Goal: Complete application form

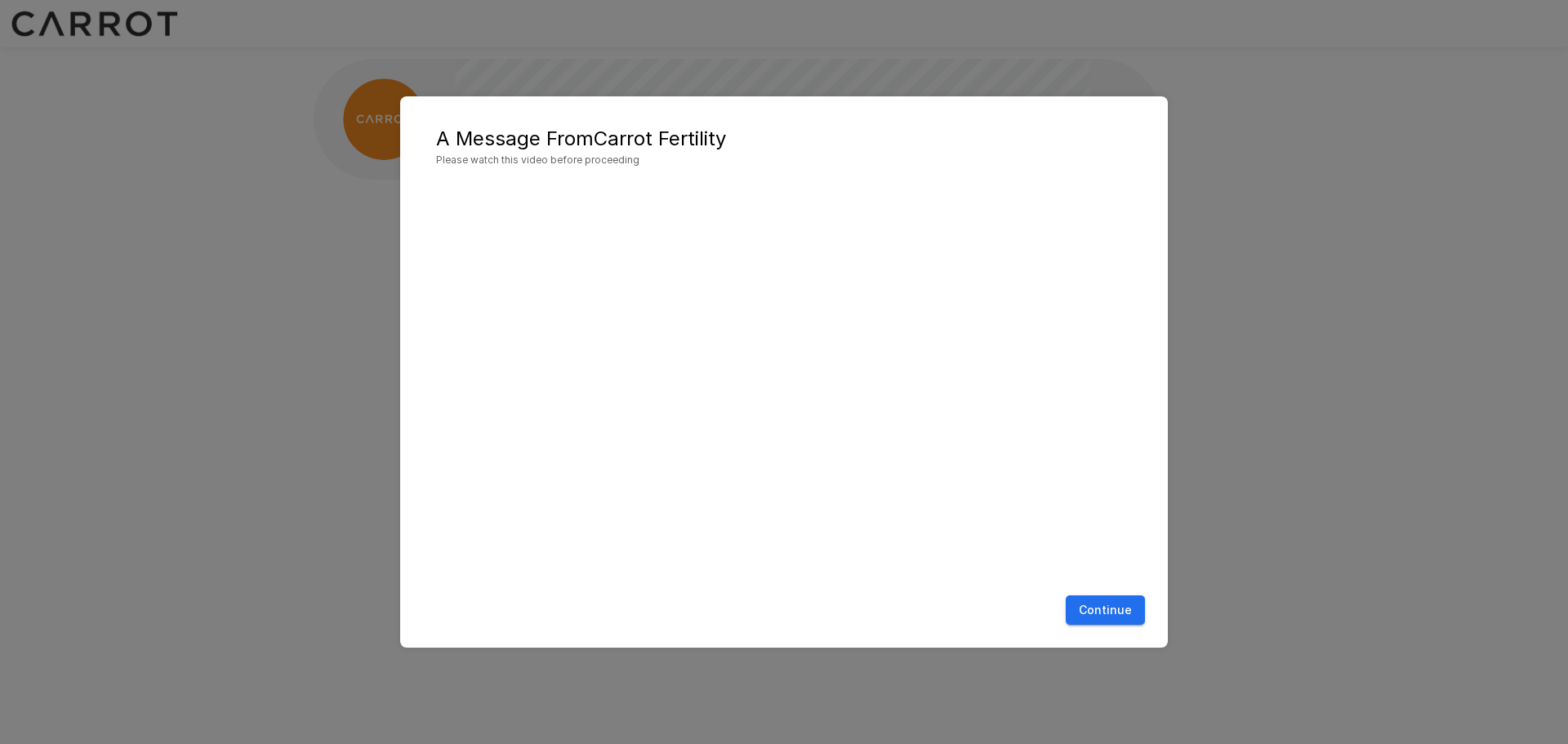
click at [1109, 614] on button "Continue" at bounding box center [1105, 610] width 79 height 30
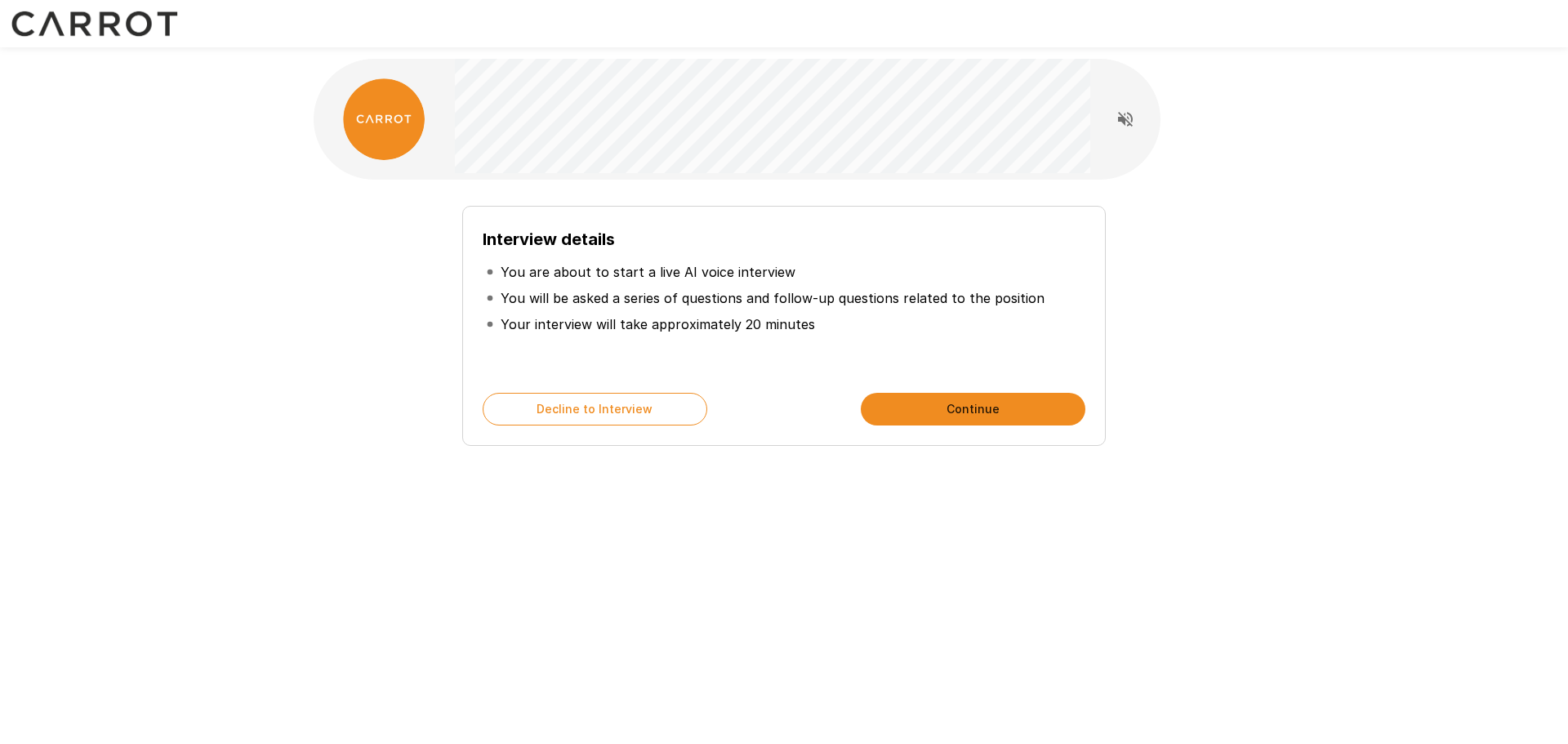
click at [953, 416] on button "Continue" at bounding box center [973, 409] width 224 height 33
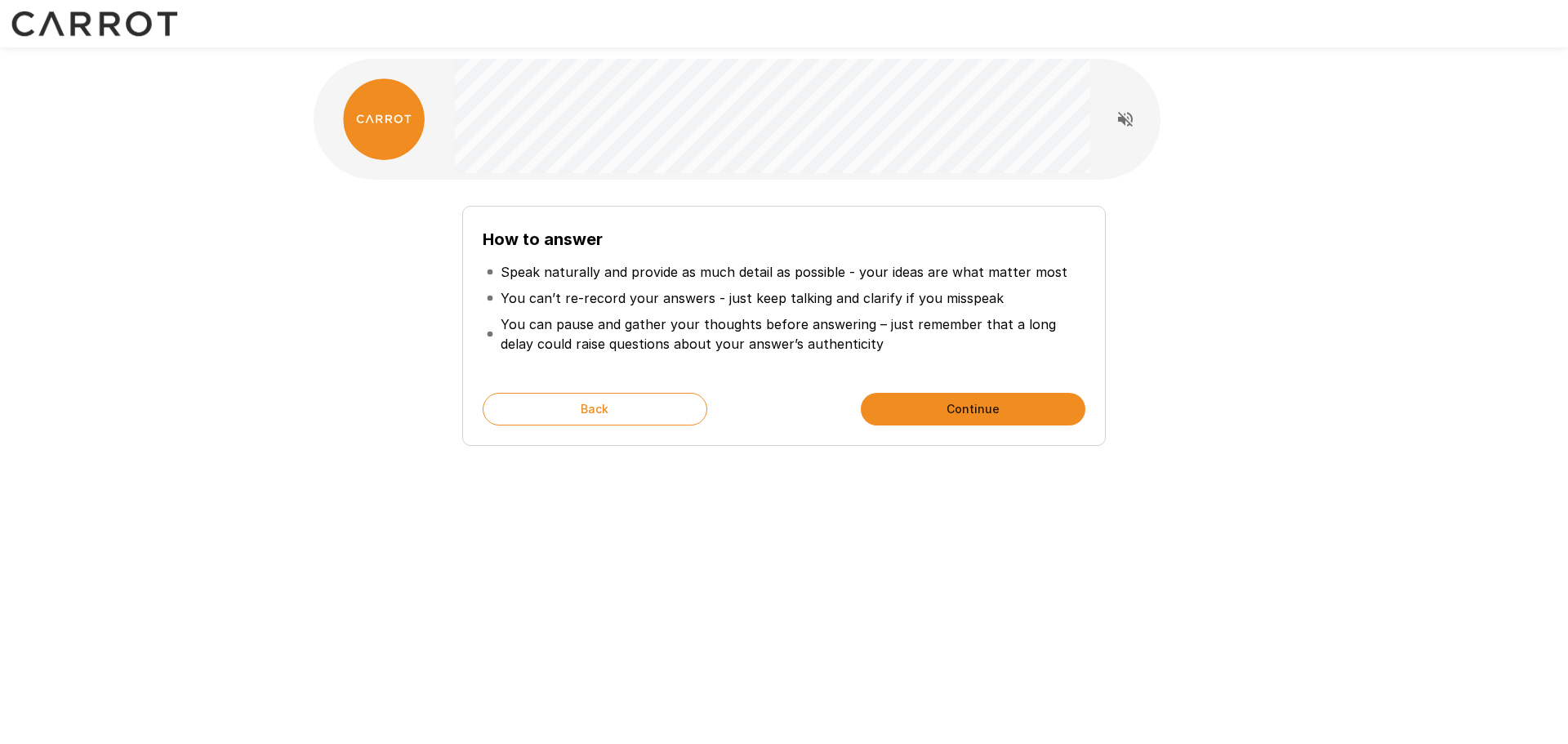
click at [992, 404] on button "Continue" at bounding box center [973, 409] width 224 height 33
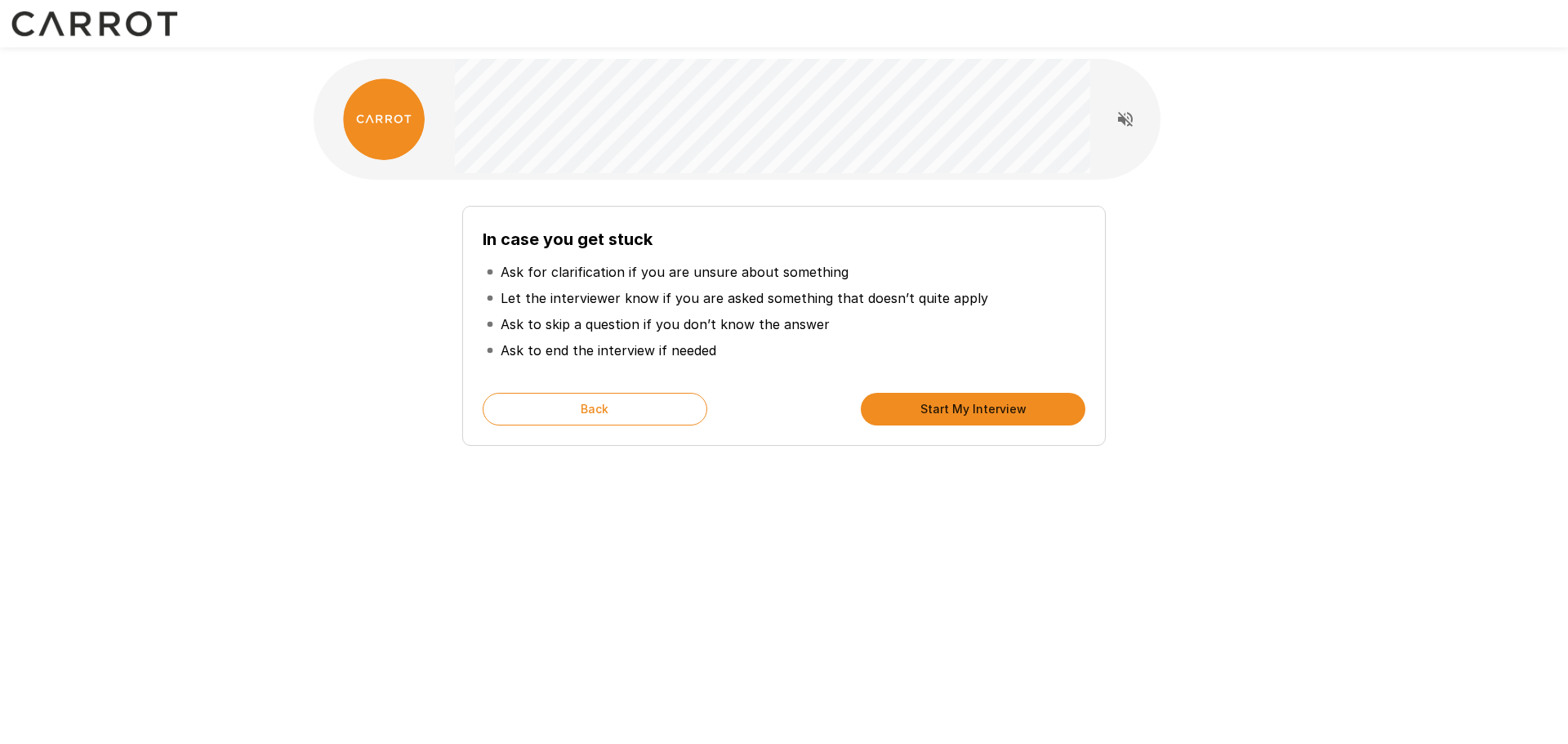
click at [871, 541] on div "In case you get stuck Ask for clarification if you are unsure about something L…" at bounding box center [784, 291] width 980 height 583
click at [978, 399] on button "Start My Interview" at bounding box center [973, 409] width 224 height 33
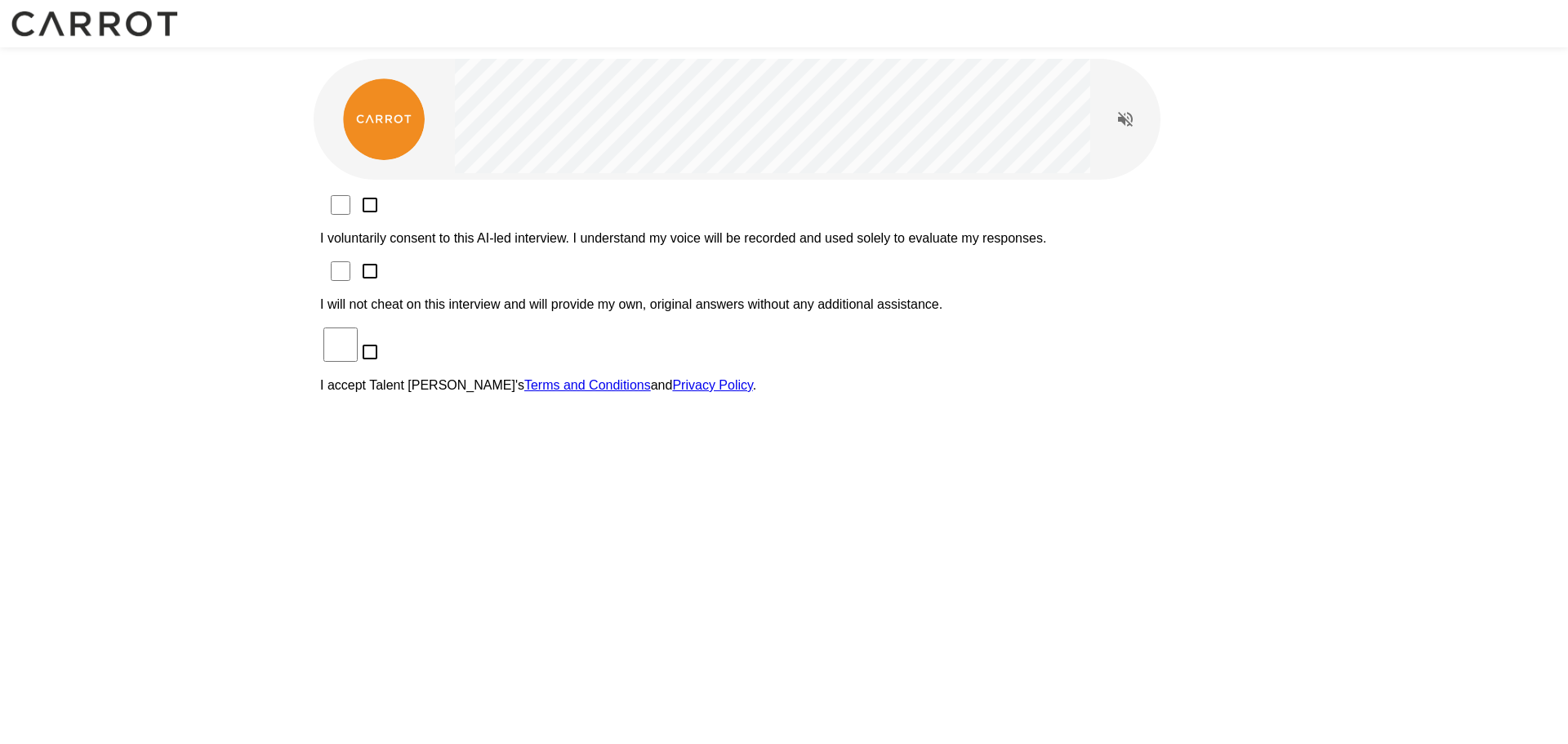
click at [1012, 416] on div "I voluntarily consent to this AI-led interview. I understand my voice will be r…" at bounding box center [784, 391] width 940 height 424
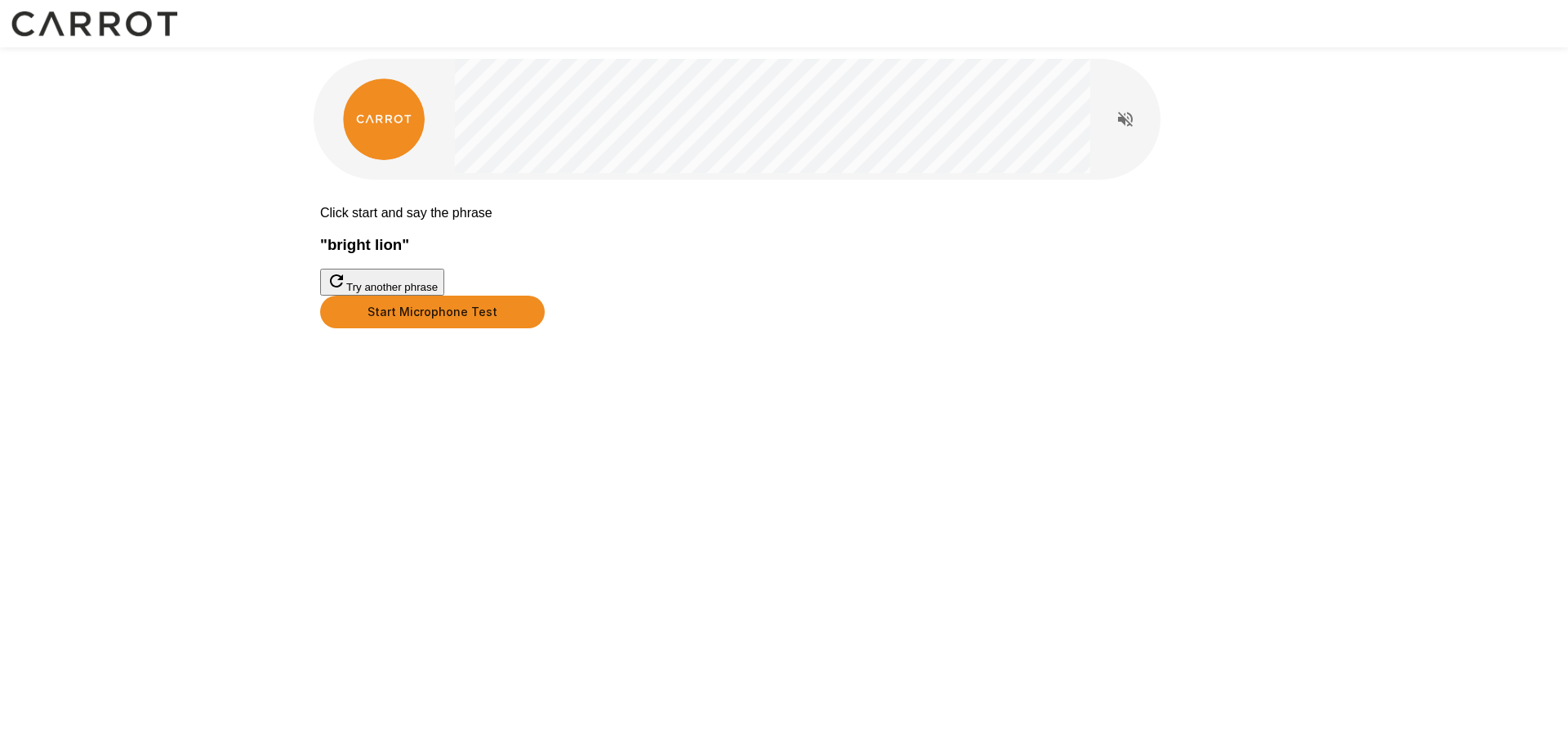
click at [545, 329] on button "Start Microphone Test" at bounding box center [432, 312] width 224 height 33
click at [402, 362] on button "Stop & Submit" at bounding box center [360, 353] width 82 height 17
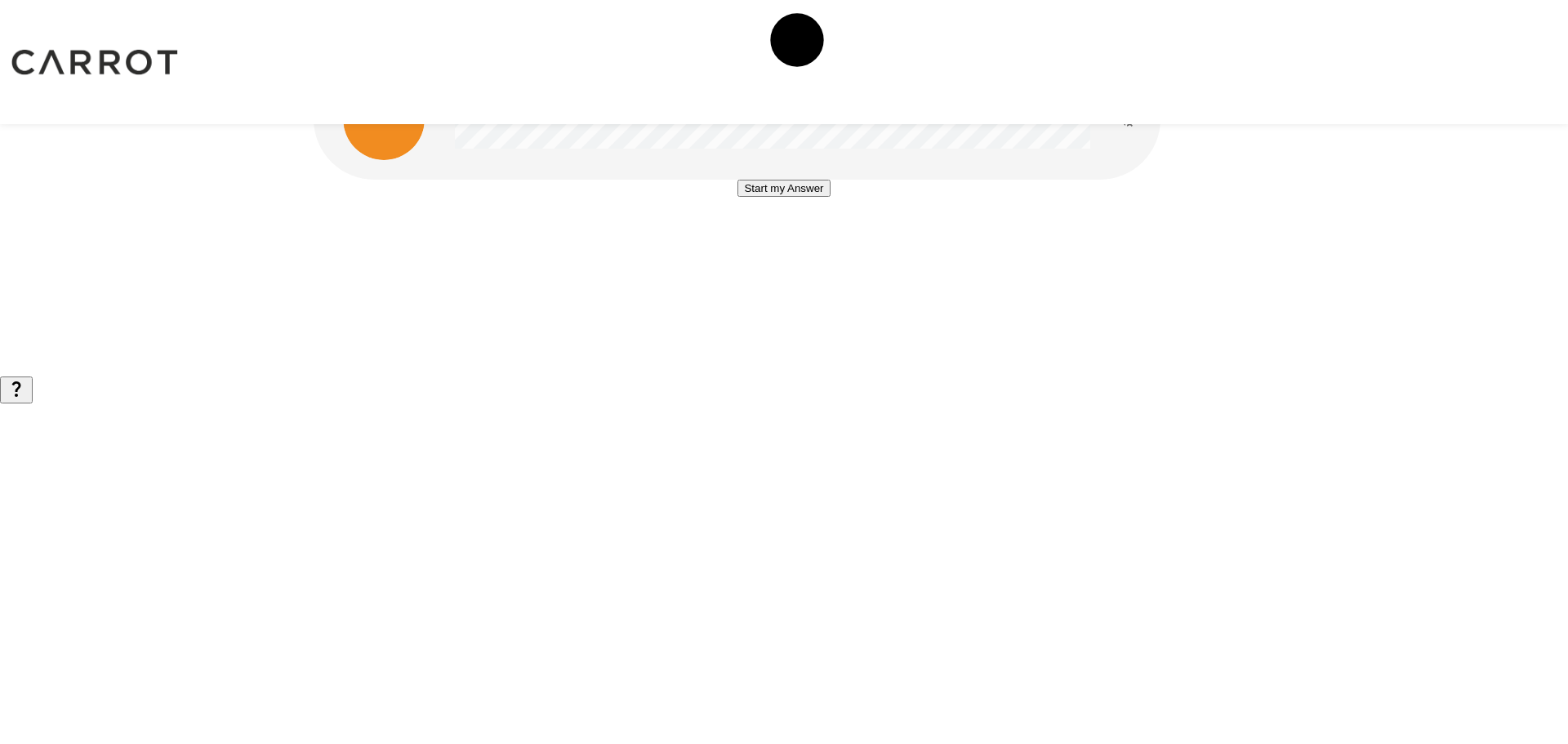
click at [830, 197] on button "Start my Answer" at bounding box center [784, 188] width 92 height 17
click at [825, 246] on button "Stop & Submit" at bounding box center [784, 236] width 82 height 17
click at [780, 197] on button "Start my Answer" at bounding box center [784, 188] width 92 height 17
click at [780, 246] on button "Stop & Submit" at bounding box center [784, 236] width 82 height 17
click at [780, 197] on button "Start my Answer" at bounding box center [784, 188] width 92 height 17
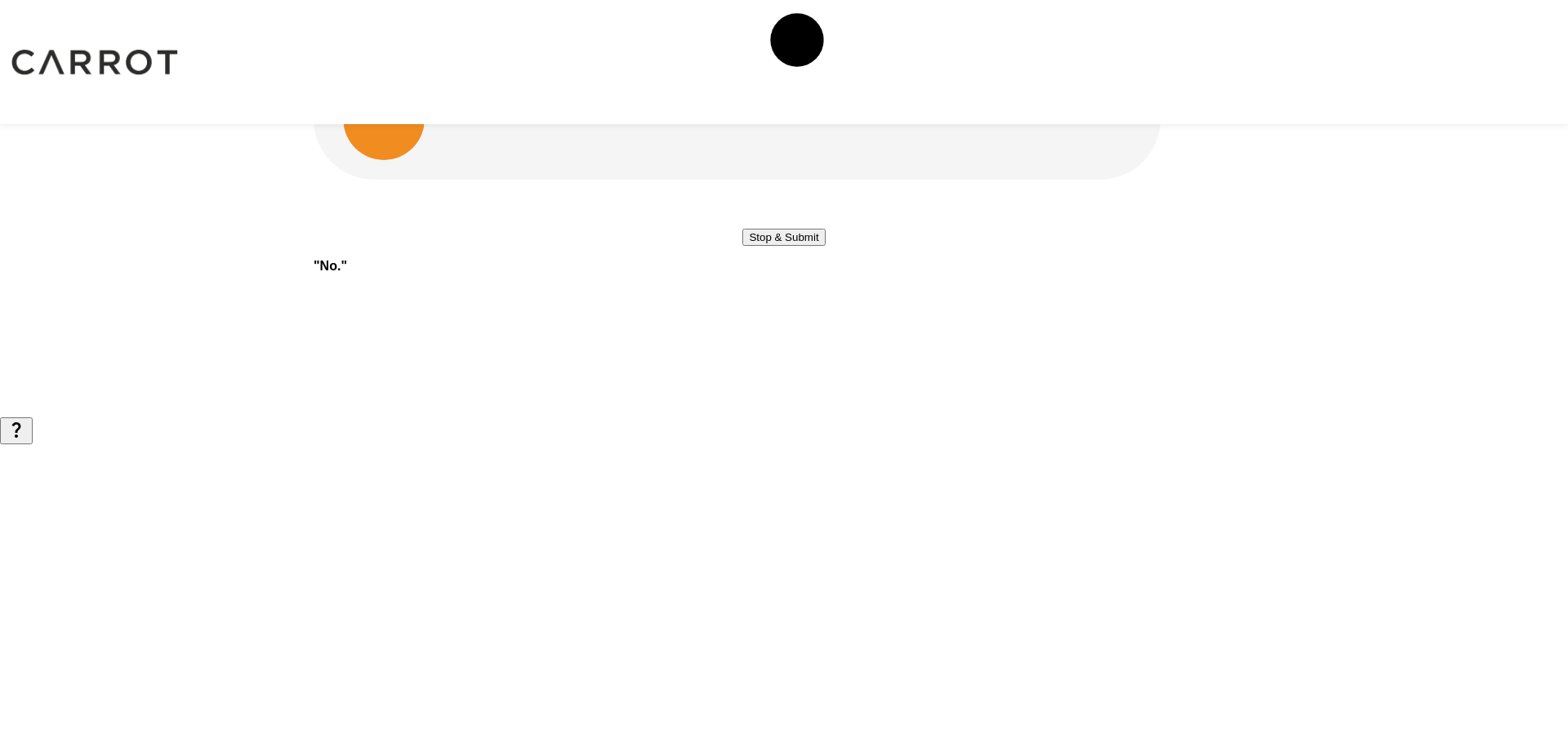
click at [780, 246] on button "Stop & Submit" at bounding box center [784, 236] width 82 height 17
click at [780, 197] on button "Start my Answer" at bounding box center [784, 188] width 92 height 17
click at [780, 246] on button "Stop & Submit" at bounding box center [784, 236] width 82 height 17
click at [807, 219] on button "Start my Answer" at bounding box center [784, 209] width 92 height 17
click at [807, 267] on button "Stop & Submit" at bounding box center [784, 258] width 82 height 17
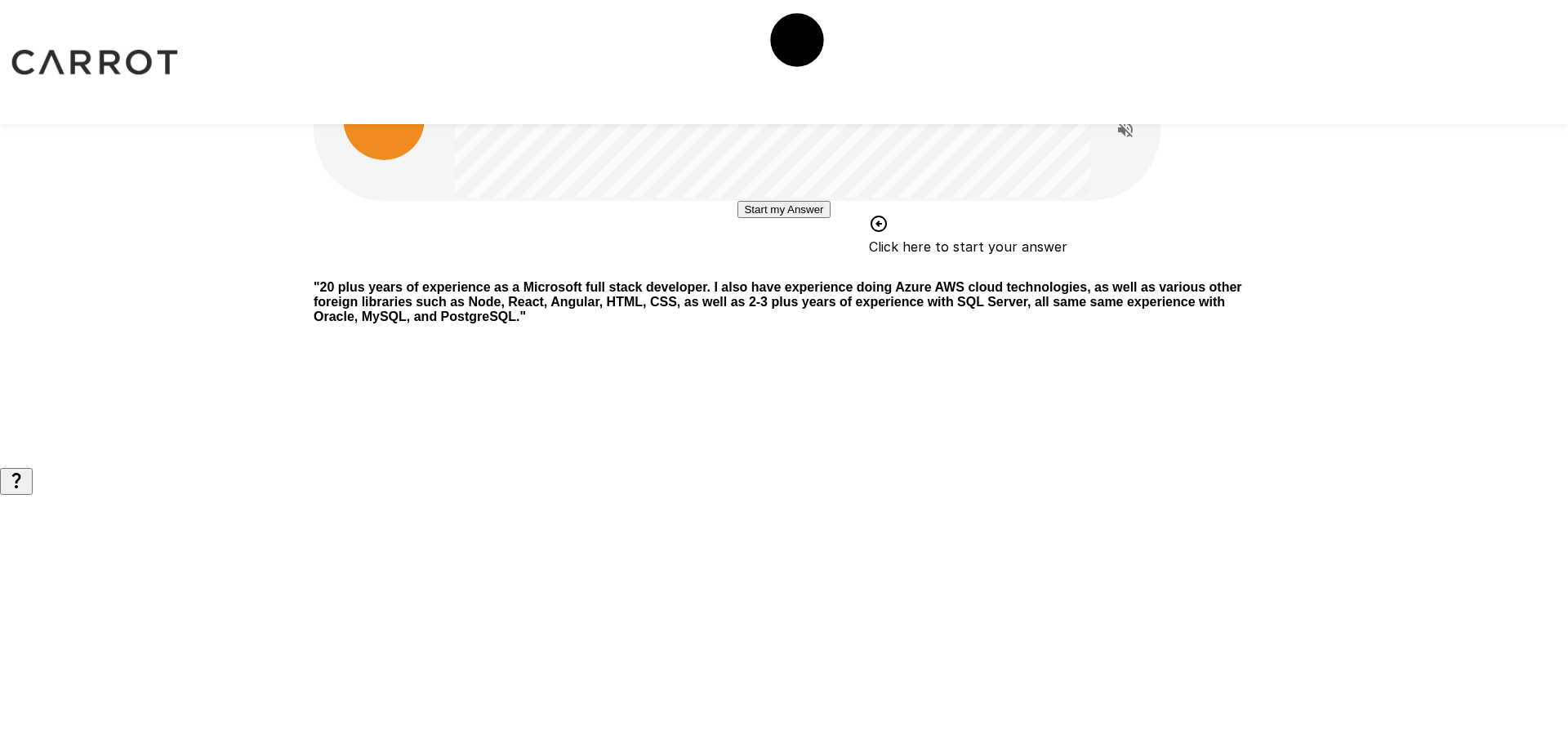
click at [807, 219] on button "Start my Answer" at bounding box center [784, 209] width 92 height 17
click at [807, 267] on button "Stop & Submit" at bounding box center [784, 258] width 82 height 17
click at [807, 219] on button "Start my Answer" at bounding box center [784, 209] width 92 height 17
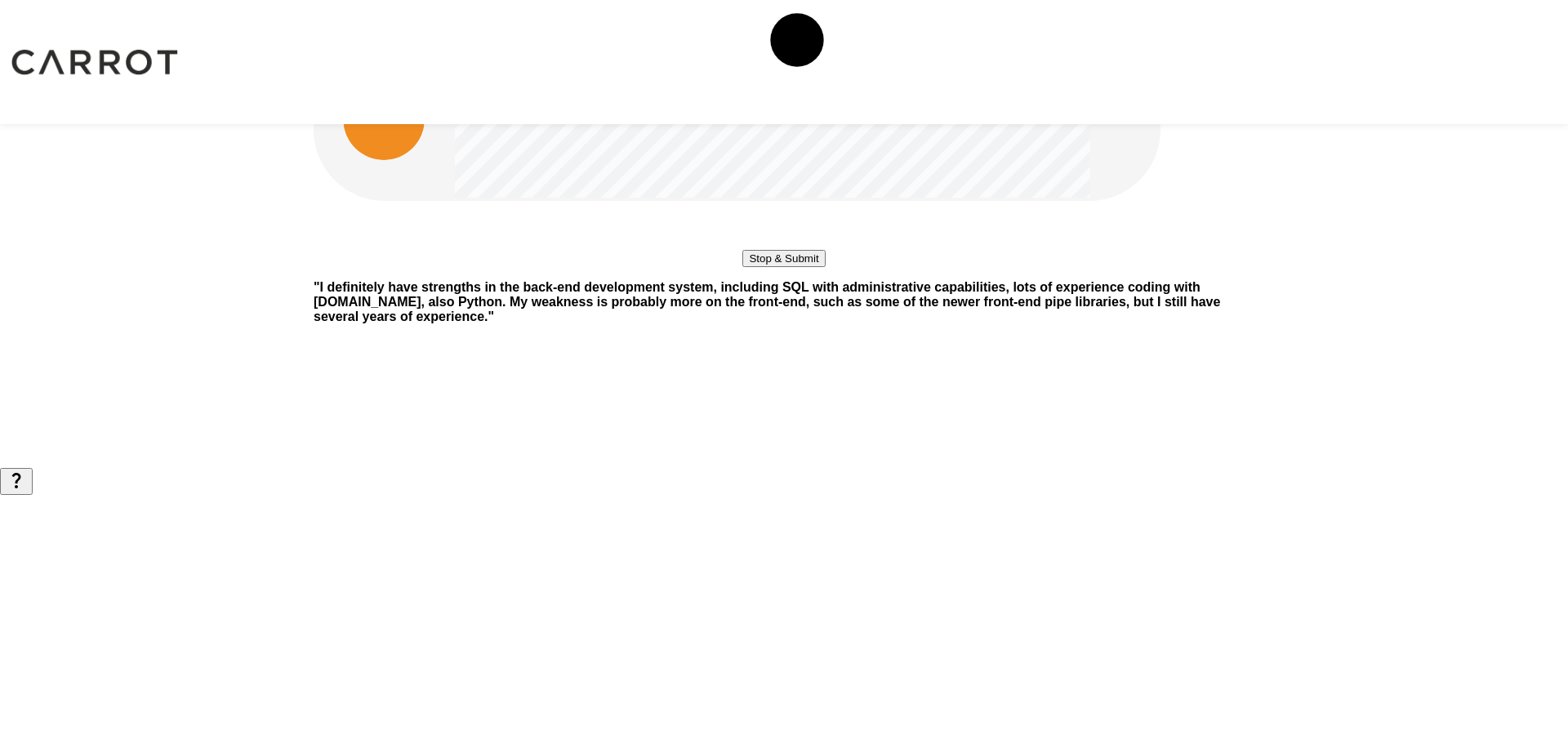
click at [807, 267] on button "Stop & Submit" at bounding box center [784, 258] width 82 height 17
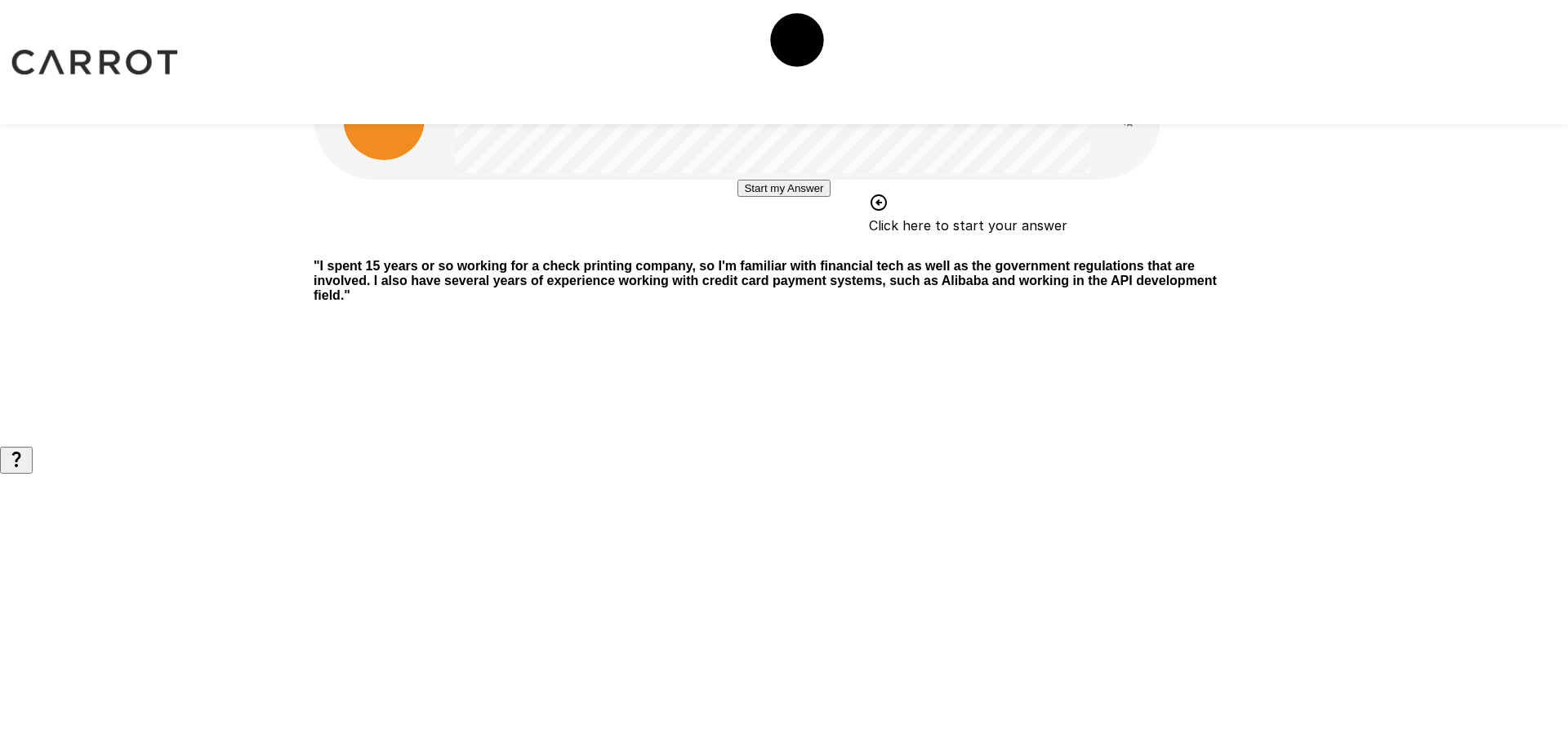
click at [763, 302] on b "" I spent 15 years or so working for a check printing company, so I'm familiar …" at bounding box center [766, 281] width 904 height 44
click at [1074, 421] on div "Start my Answer Click here to start your answer " I spent 15 years or so workin…" at bounding box center [784, 223] width 980 height 447
drag, startPoint x: 1074, startPoint y: 421, endPoint x: 883, endPoint y: 434, distance: 191.4
click at [883, 434] on div "Start my Answer Click here to start your answer " I spent 15 years or so workin…" at bounding box center [784, 223] width 980 height 447
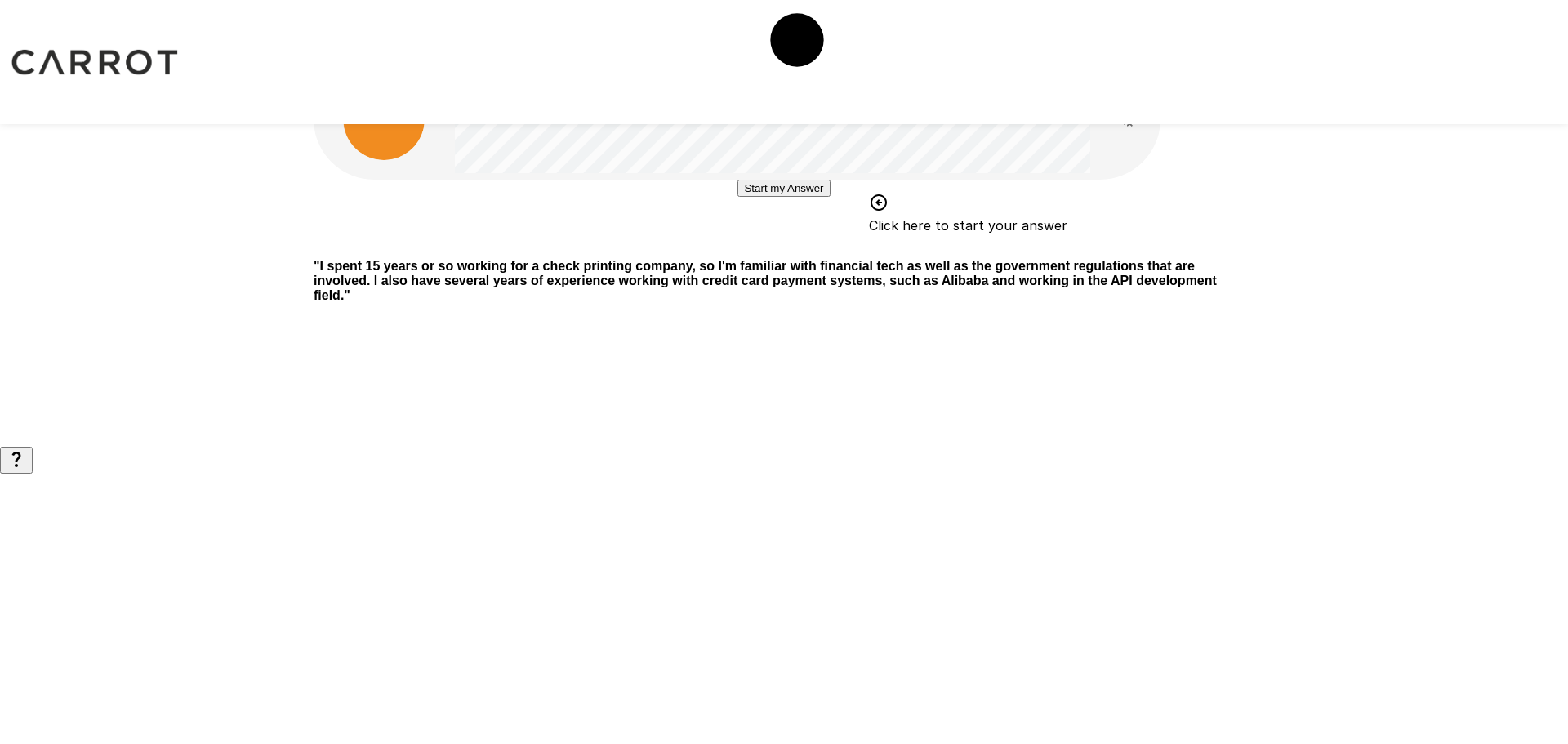
click at [749, 419] on div "Start my Answer Click here to start your answer " I spent 15 years or so workin…" at bounding box center [784, 223] width 980 height 447
click at [796, 197] on button "Start my Answer" at bounding box center [784, 188] width 92 height 17
click at [796, 246] on button "Stop & Submit" at bounding box center [784, 236] width 82 height 17
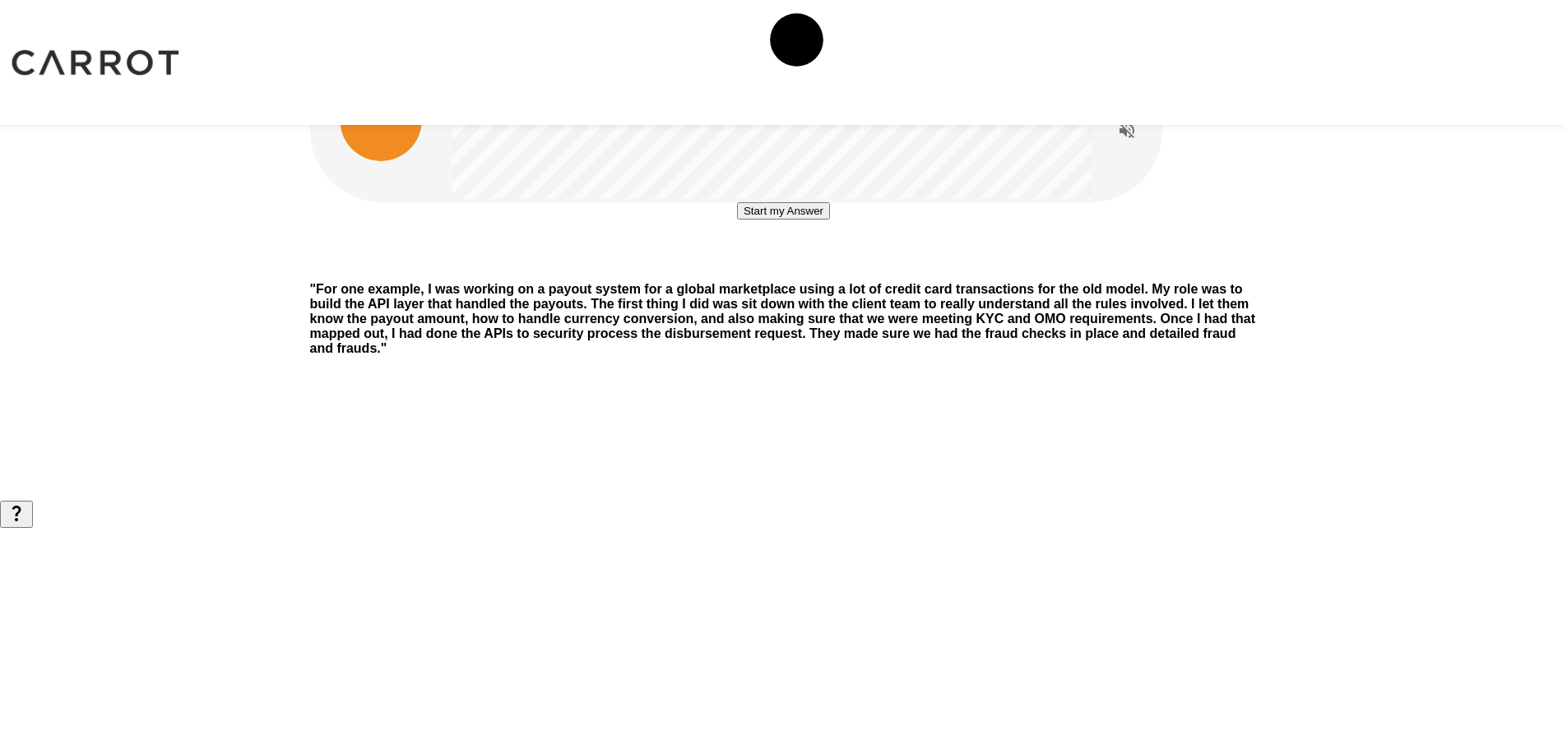
click at [817, 220] on button "Start my Answer" at bounding box center [783, 210] width 93 height 17
click at [773, 269] on button "Stop & Submit" at bounding box center [783, 260] width 83 height 17
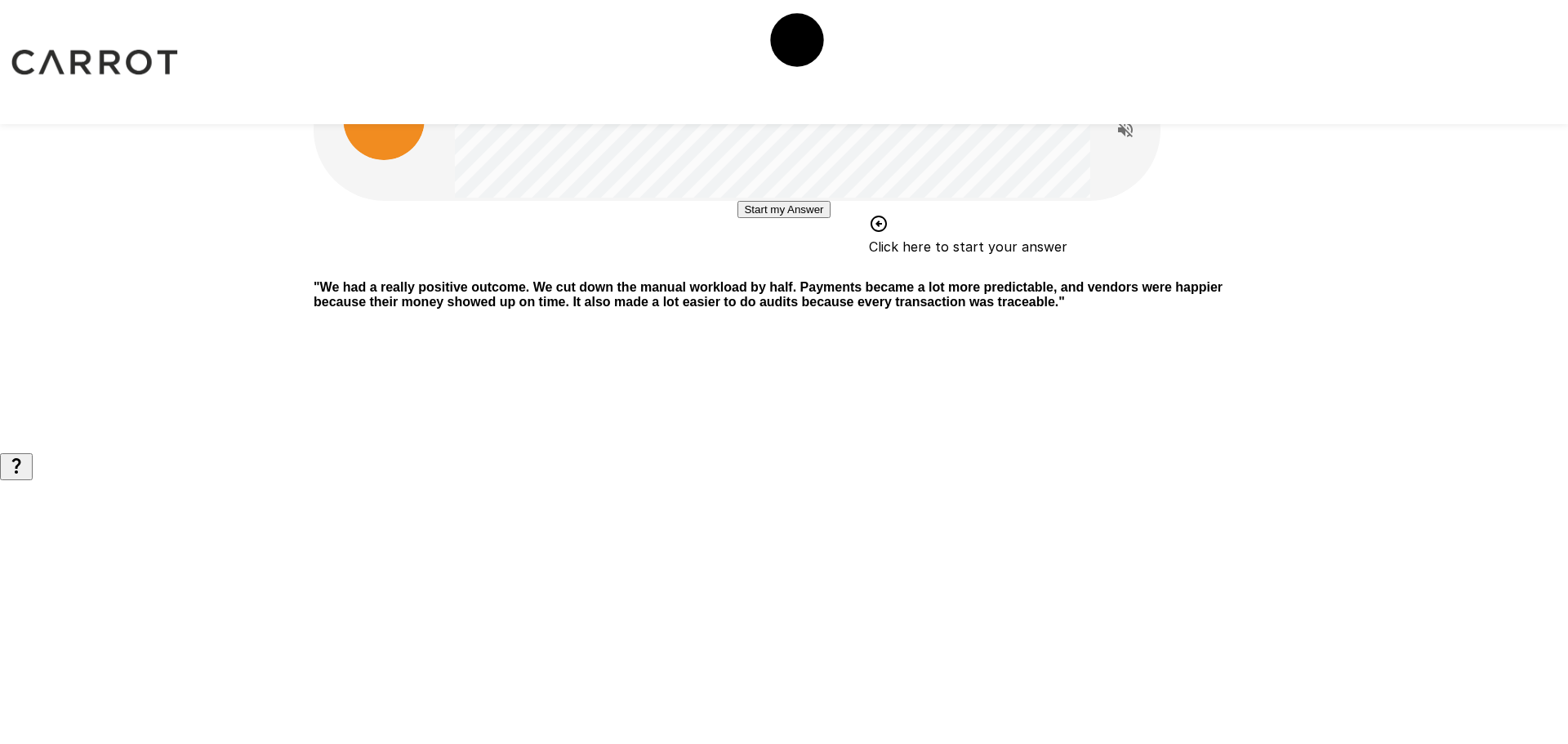
click at [830, 219] on button "Start my Answer" at bounding box center [784, 209] width 92 height 17
click at [777, 267] on button "Stop & Submit" at bounding box center [784, 258] width 82 height 17
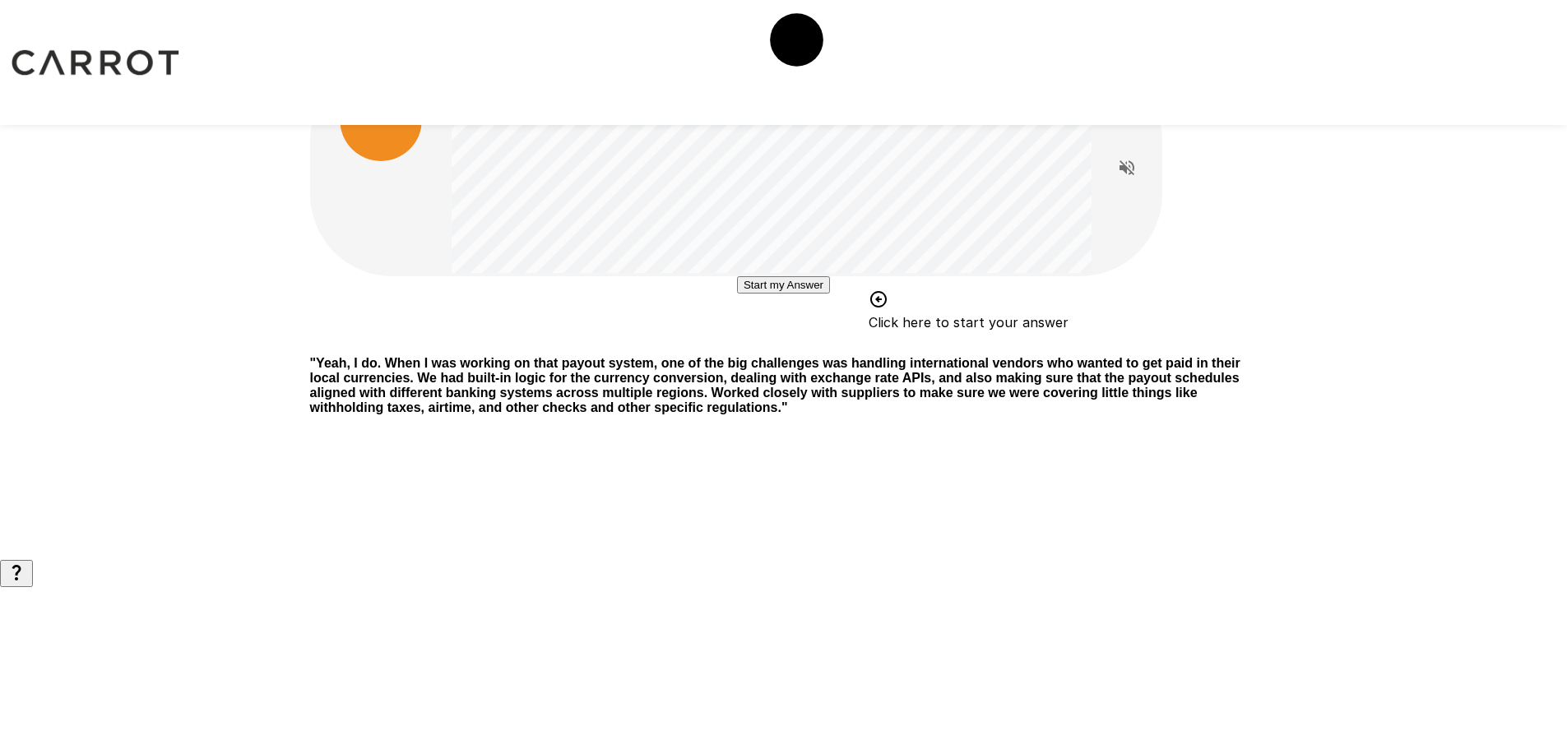
click at [738, 294] on button "Start my Answer" at bounding box center [783, 284] width 93 height 17
click at [809, 343] on button "Stop & Submit" at bounding box center [783, 334] width 83 height 17
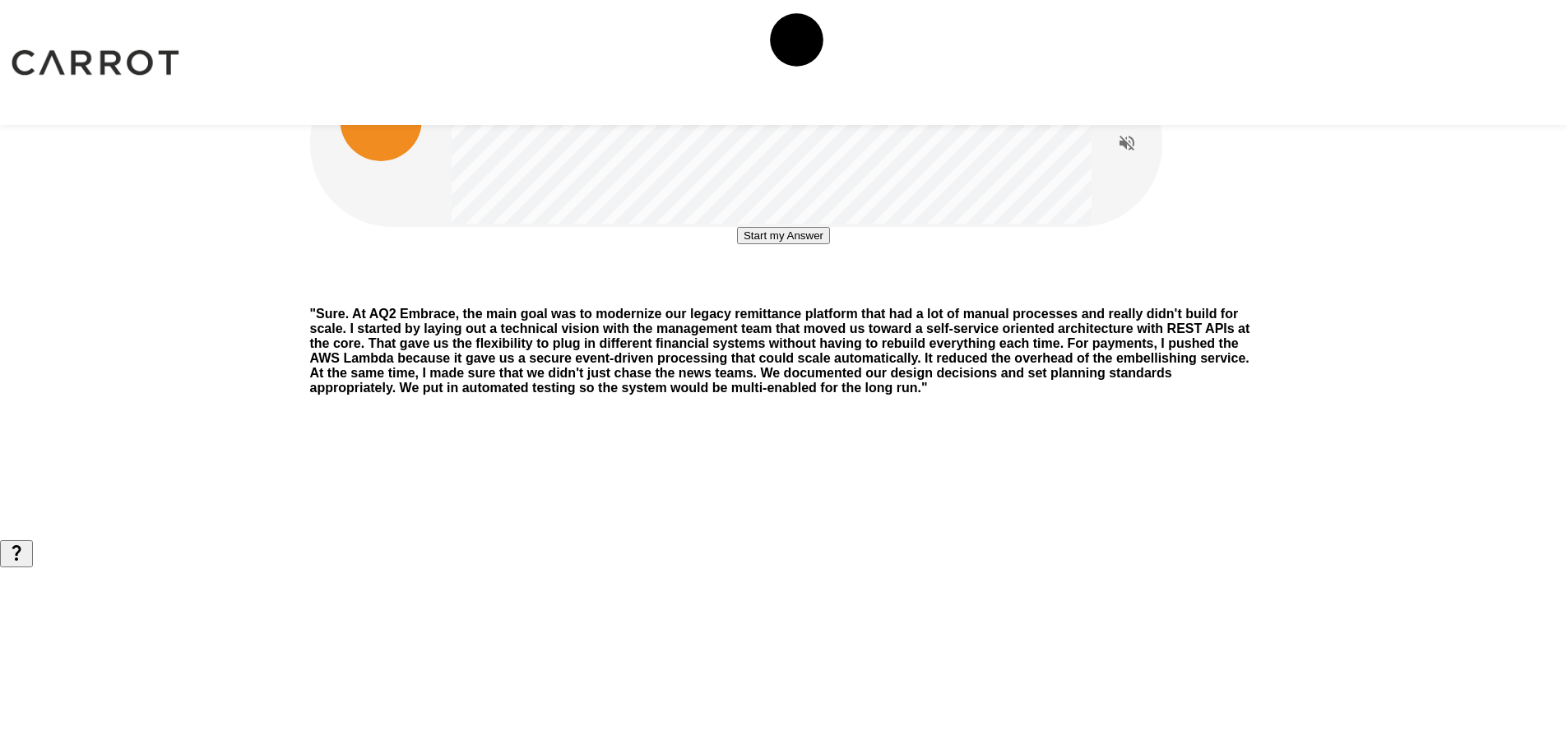
click at [793, 244] on button "Start my Answer" at bounding box center [783, 235] width 93 height 17
click at [794, 294] on button "Stop & Submit" at bounding box center [783, 284] width 83 height 17
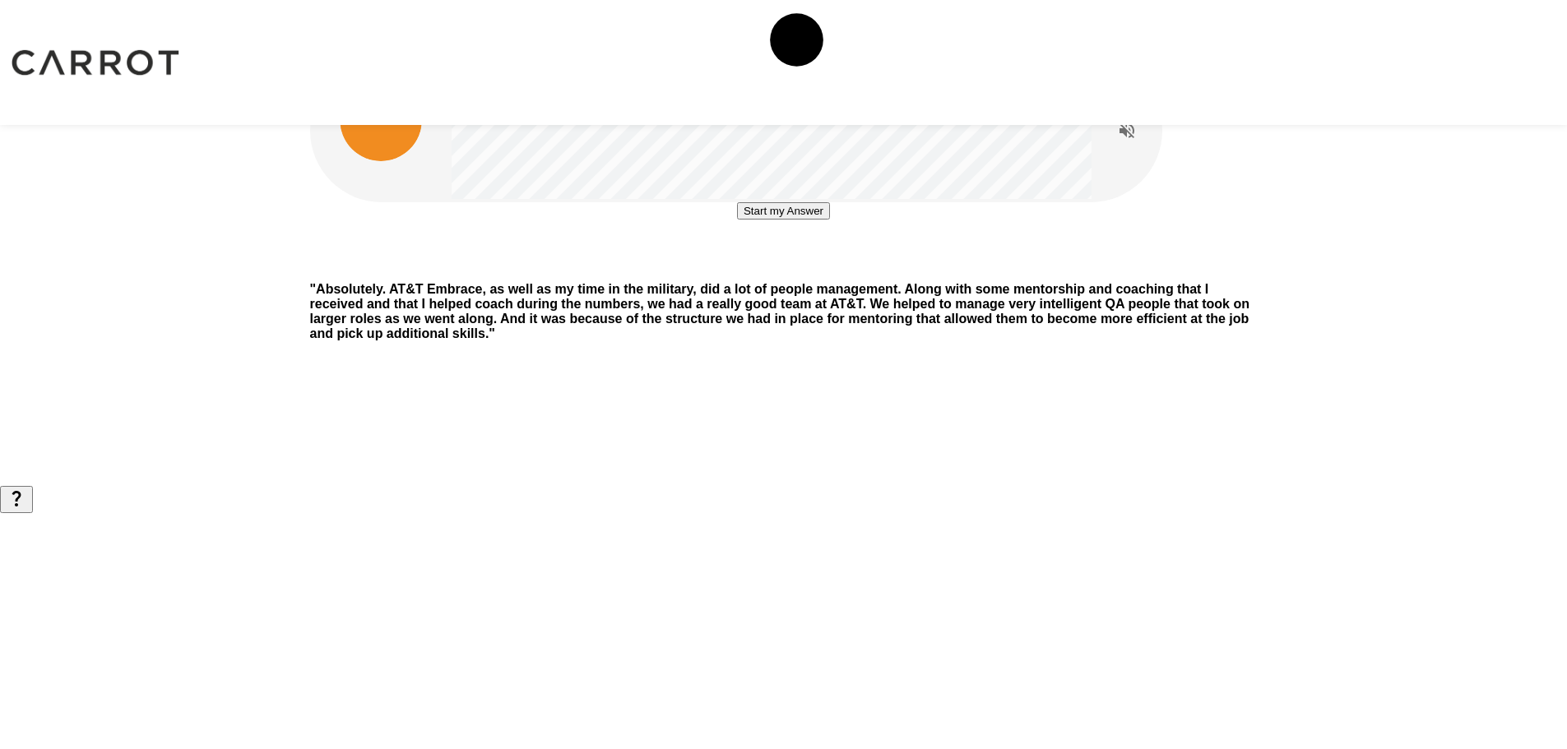
drag, startPoint x: 836, startPoint y: 376, endPoint x: 978, endPoint y: 349, distance: 144.0
click at [978, 269] on div "Start my Answer" at bounding box center [783, 235] width 947 height 67
click at [789, 220] on button "Start my Answer" at bounding box center [783, 210] width 93 height 17
click at [825, 269] on button "Stop & Submit" at bounding box center [783, 260] width 83 height 17
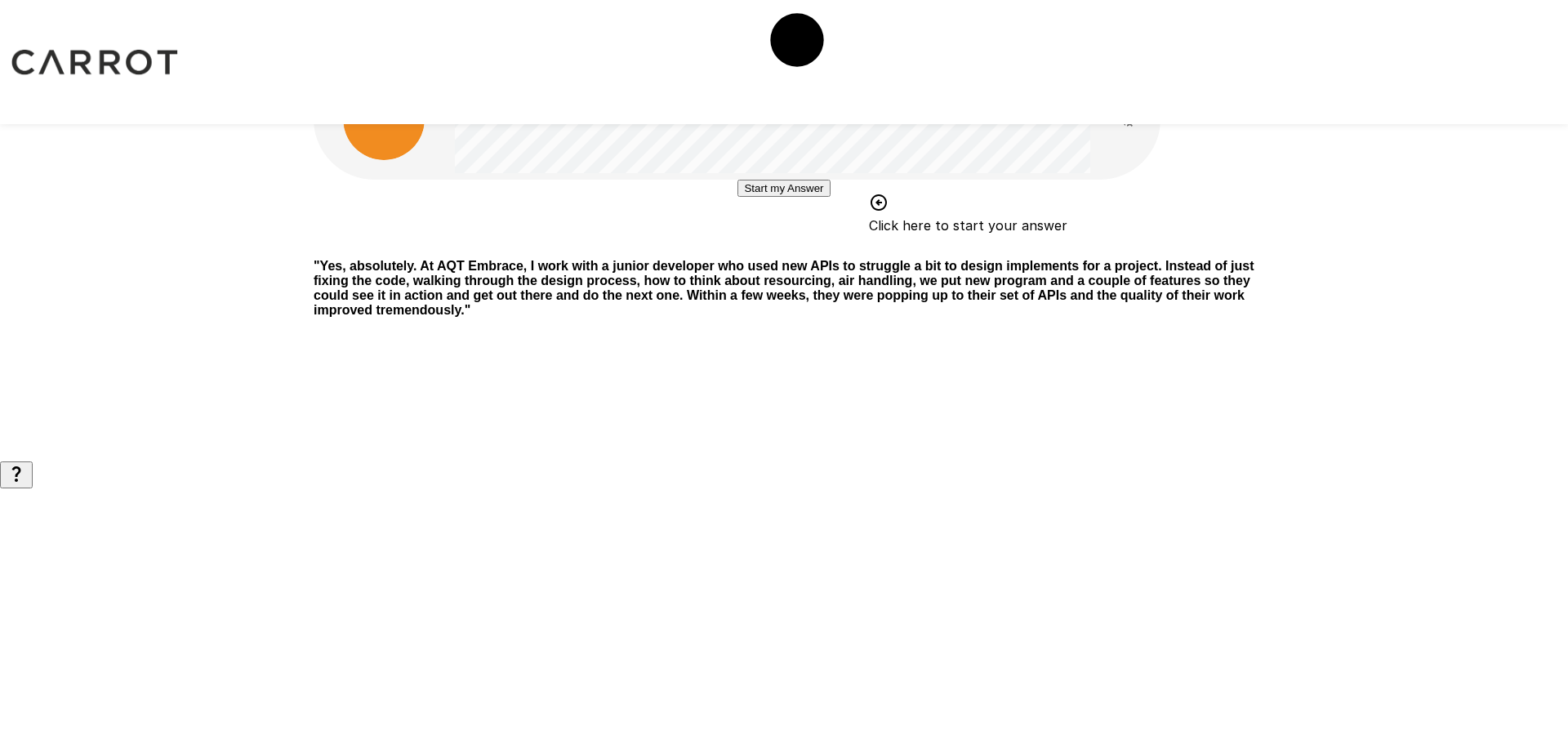
click at [811, 197] on button "Start my Answer" at bounding box center [784, 188] width 92 height 17
click at [782, 246] on button "Stop & Submit" at bounding box center [784, 236] width 82 height 17
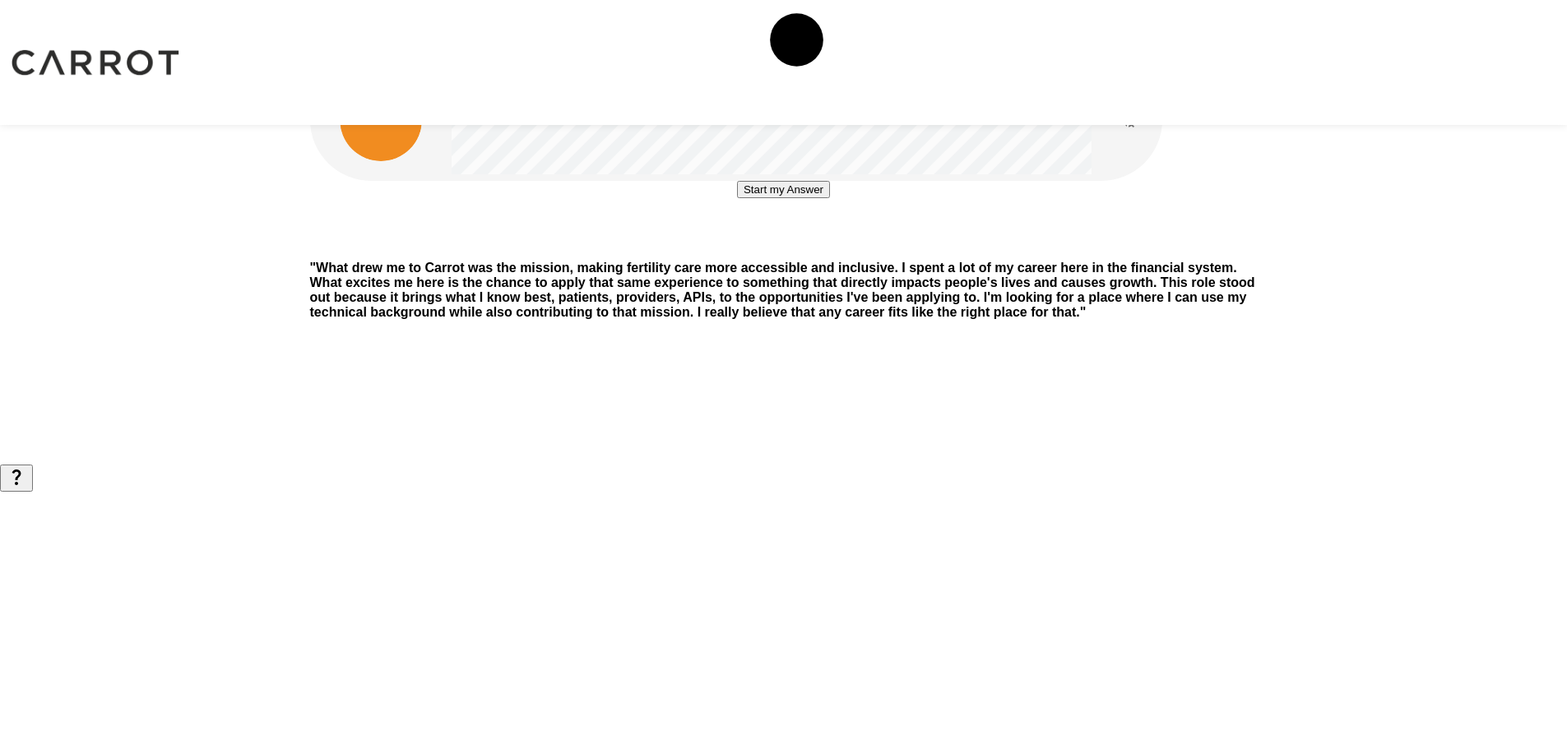
click at [779, 198] on button "Start my Answer" at bounding box center [783, 189] width 93 height 17
click at [765, 248] on button "Stop & Submit" at bounding box center [783, 238] width 83 height 17
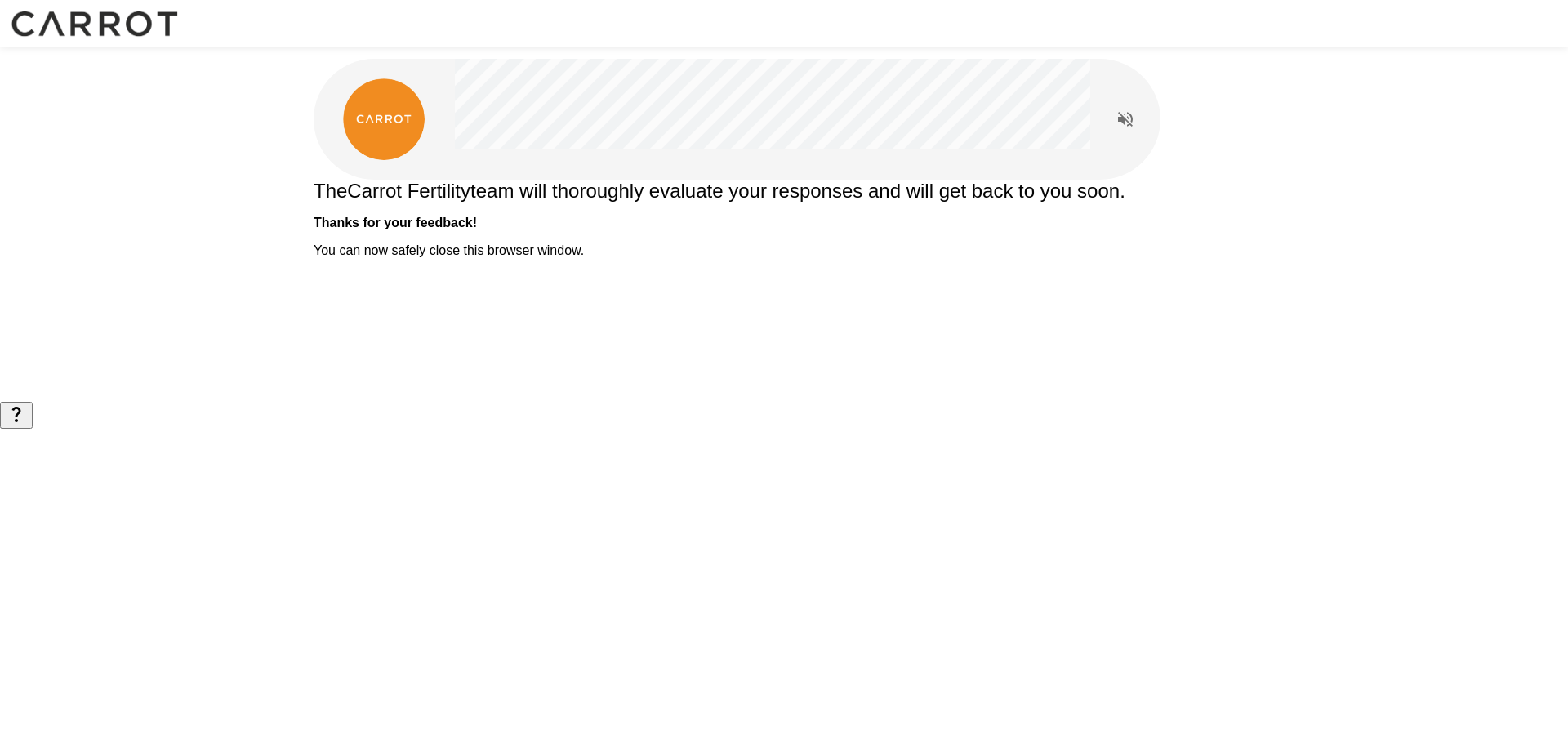
click at [737, 258] on div "The Carrot Fertility team will thoroughly evaluate your responses and will get …" at bounding box center [784, 219] width 940 height 78
